Goal: Transaction & Acquisition: Obtain resource

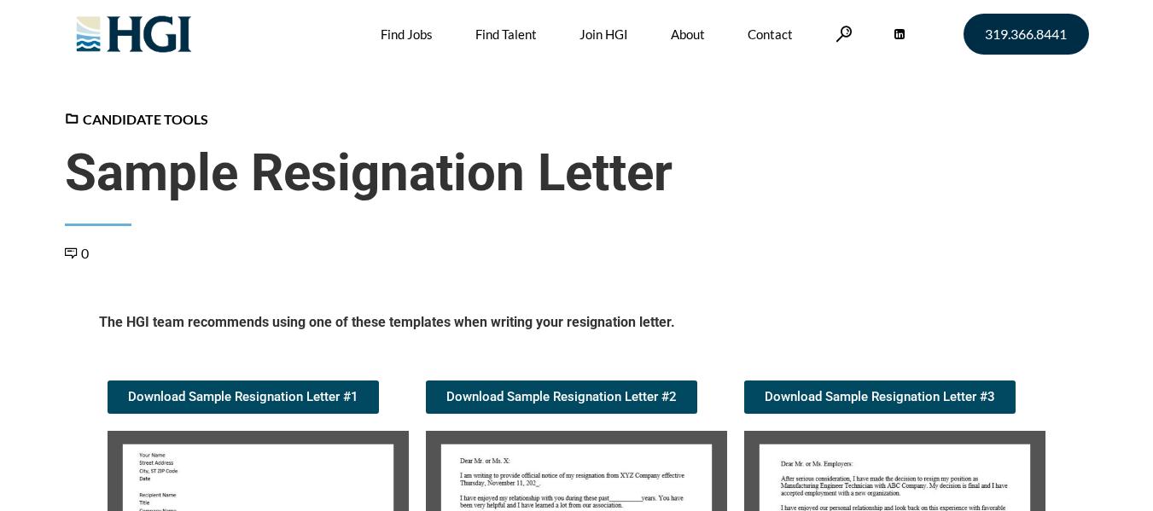
click at [1147, 221] on article "Candidate Tools Sample Resignation Letter 0 Spread the love The HGI team recomm…" at bounding box center [576, 454] width 1153 height 691
click at [1151, 213] on article "Candidate Tools Sample Resignation Letter 0 Spread the love The HGI team recomm…" at bounding box center [576, 454] width 1153 height 691
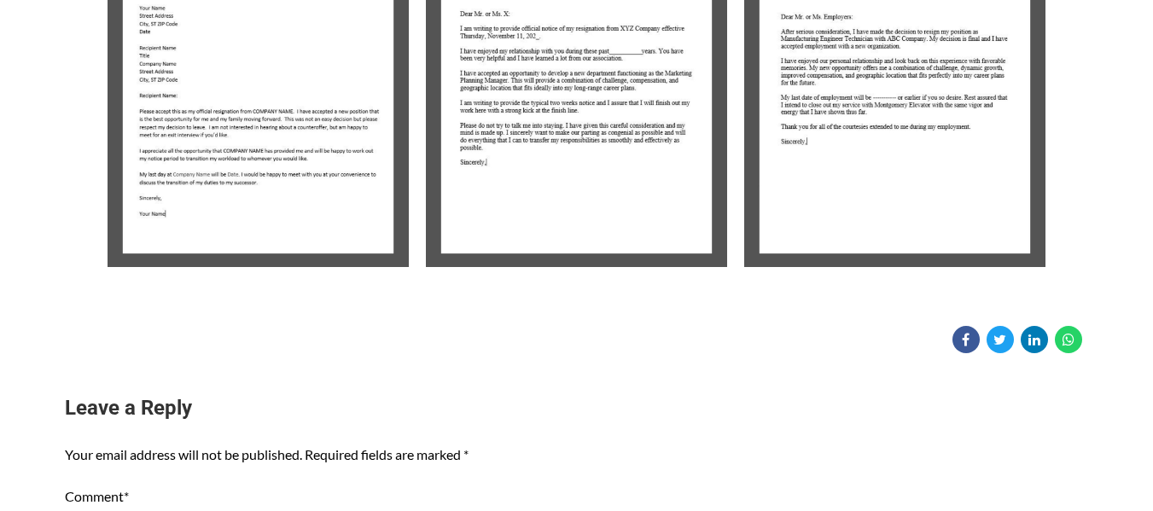
click at [859, 161] on img at bounding box center [894, 125] width 301 height 283
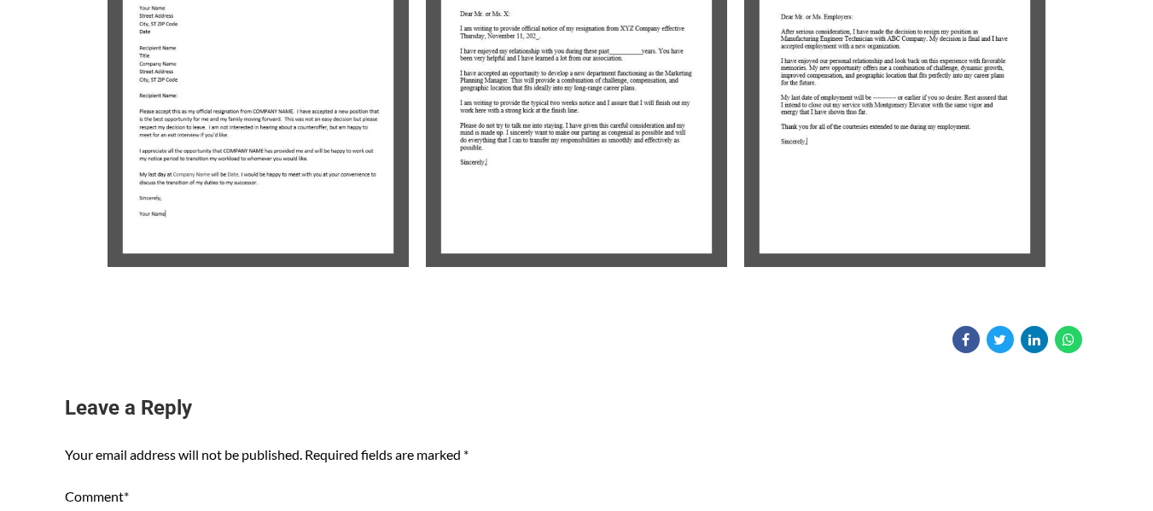
click at [816, 195] on img at bounding box center [894, 125] width 301 height 283
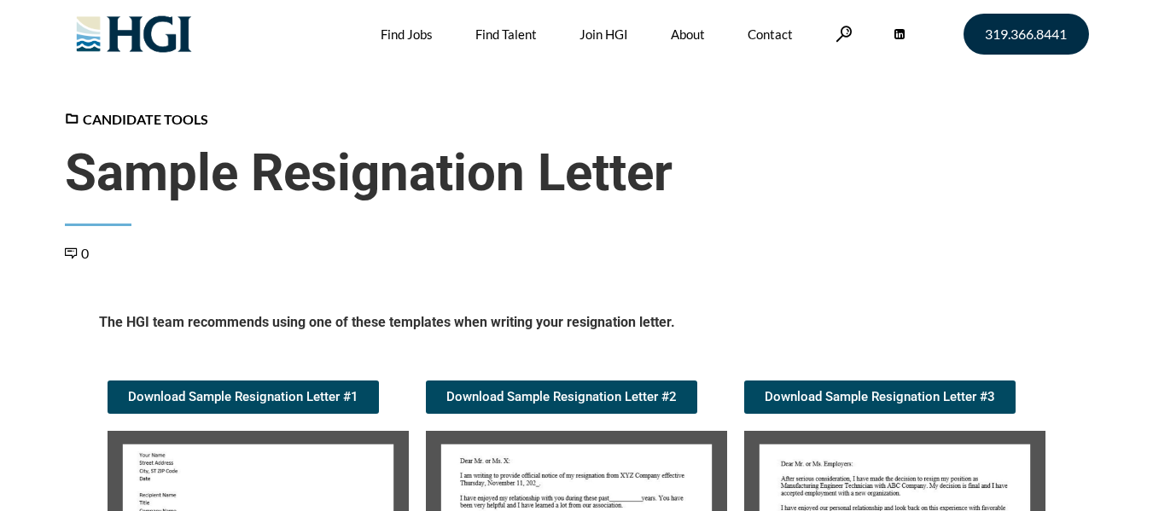
click at [813, 406] on link "Download Sample Resignation Letter #3" at bounding box center [879, 397] width 271 height 33
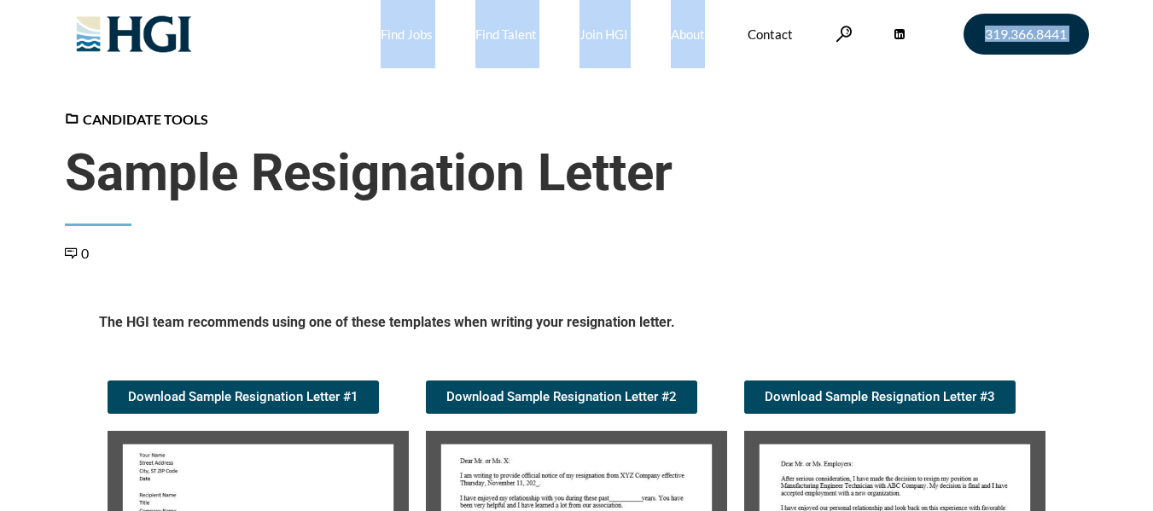
drag, startPoint x: 938, startPoint y: 34, endPoint x: 738, endPoint y: 1, distance: 202.4
click at [738, 1] on div "319.366.8441 Find Jobs Find Talent Industries We Serve Accounting & Finance Con…" at bounding box center [577, 34] width 1024 height 68
